Goal: Task Accomplishment & Management: Manage account settings

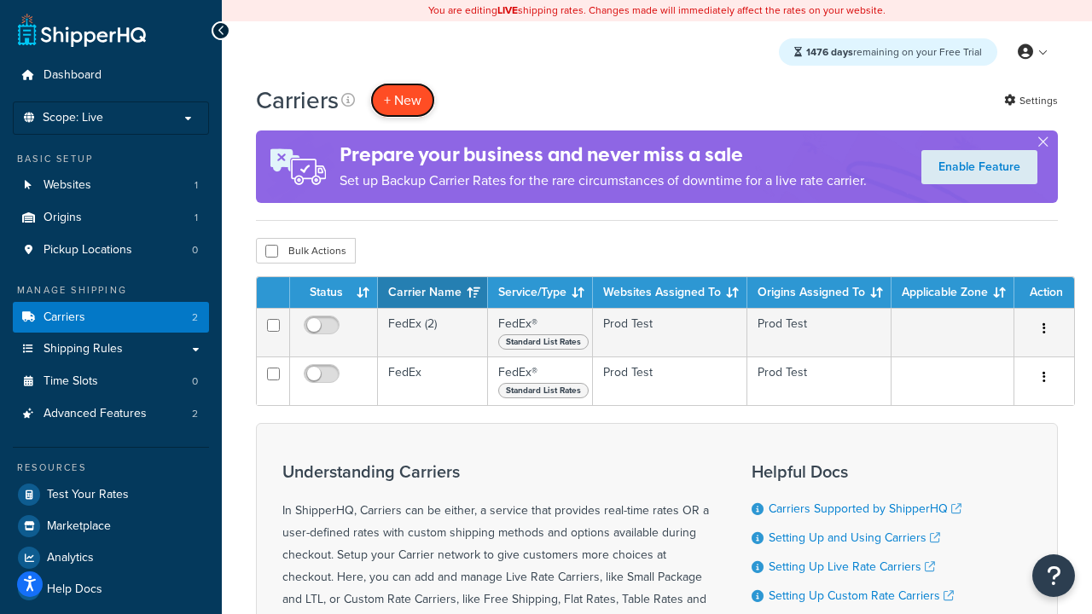
click at [403, 100] on button "+ New" at bounding box center [402, 100] width 65 height 35
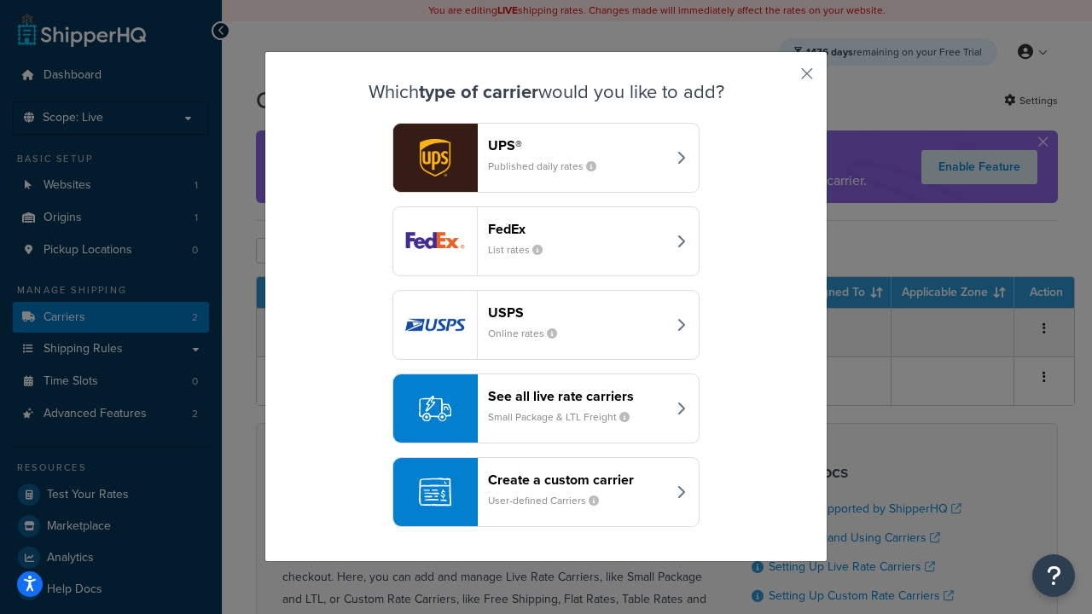
click at [546, 241] on div "FedEx List rates" at bounding box center [577, 241] width 178 height 41
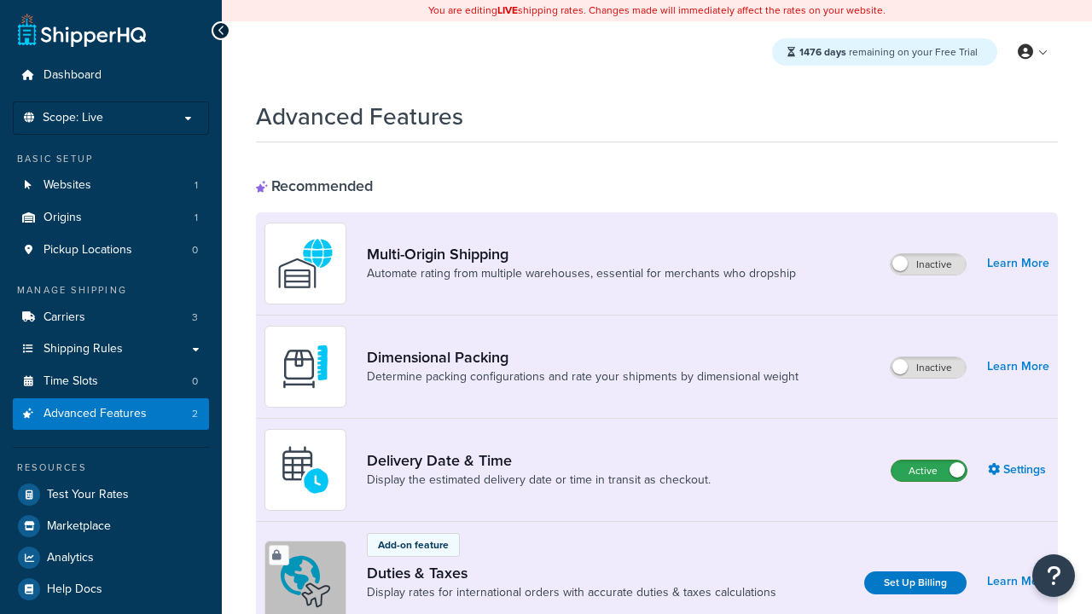
click at [929, 471] on label "Active" at bounding box center [928, 471] width 75 height 20
